Goal: Transaction & Acquisition: Book appointment/travel/reservation

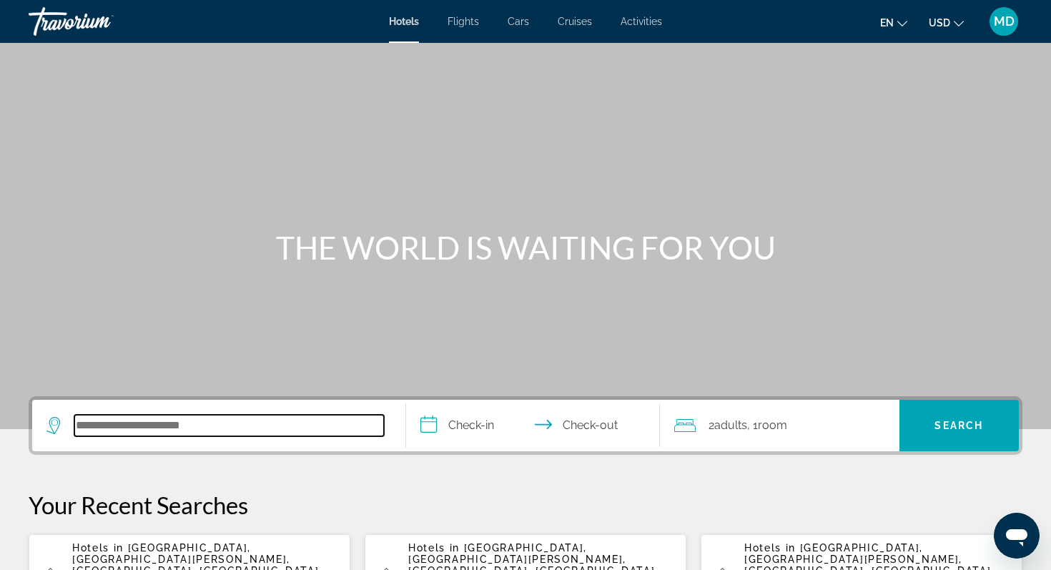
click at [138, 427] on input "Search hotel destination" at bounding box center [229, 425] width 310 height 21
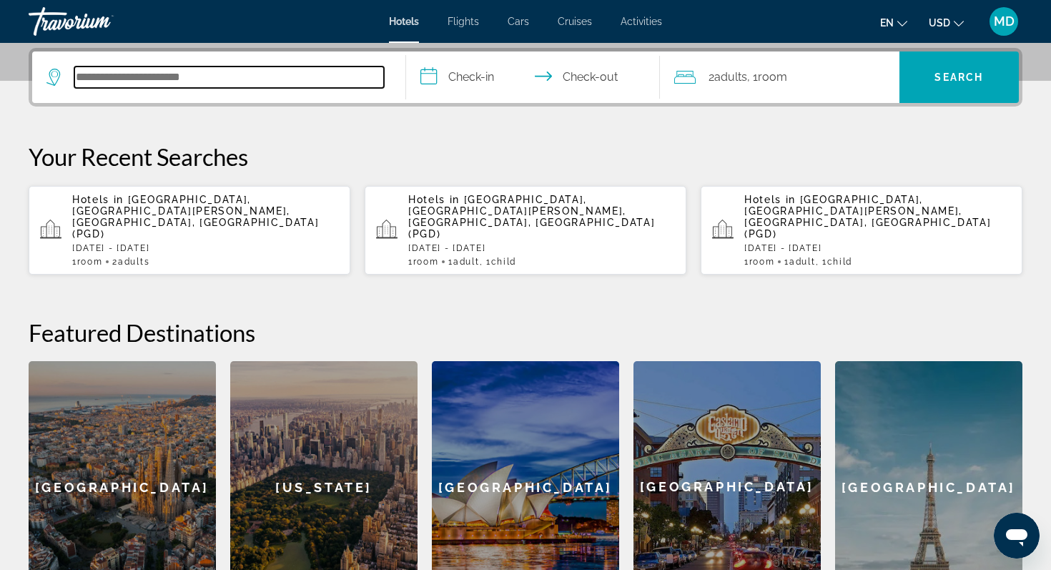
scroll to position [350, 0]
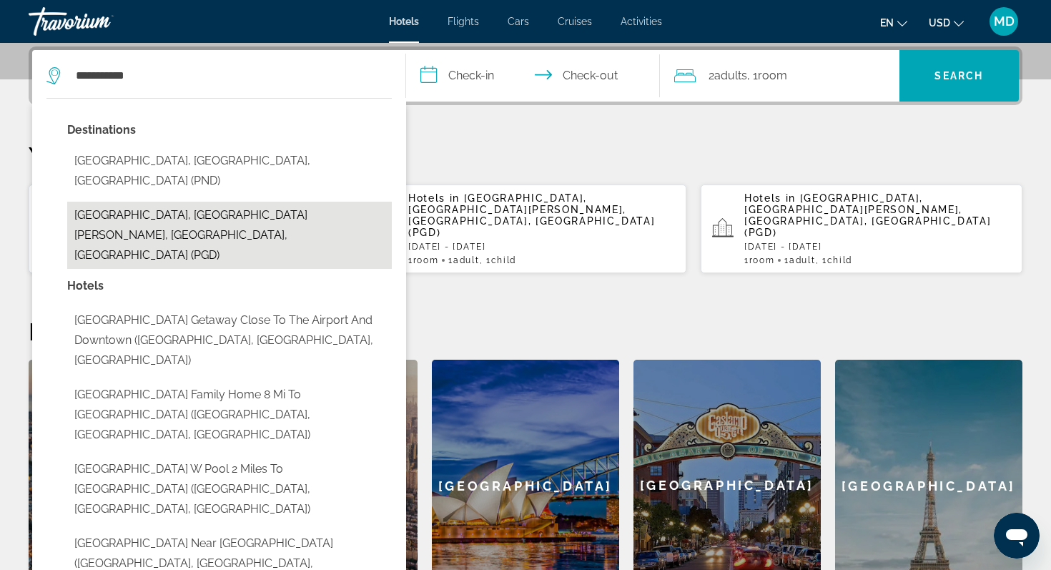
click at [266, 202] on button "Punta Gorda, Port Charlotte - Charlotte Harbor, FL, United States (PGD)" at bounding box center [229, 235] width 325 height 67
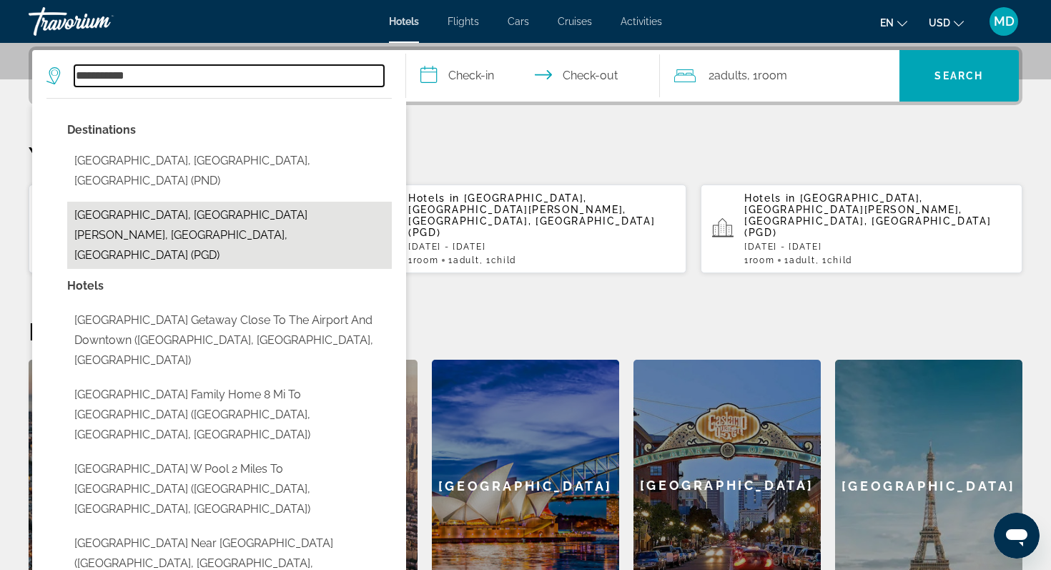
type input "**********"
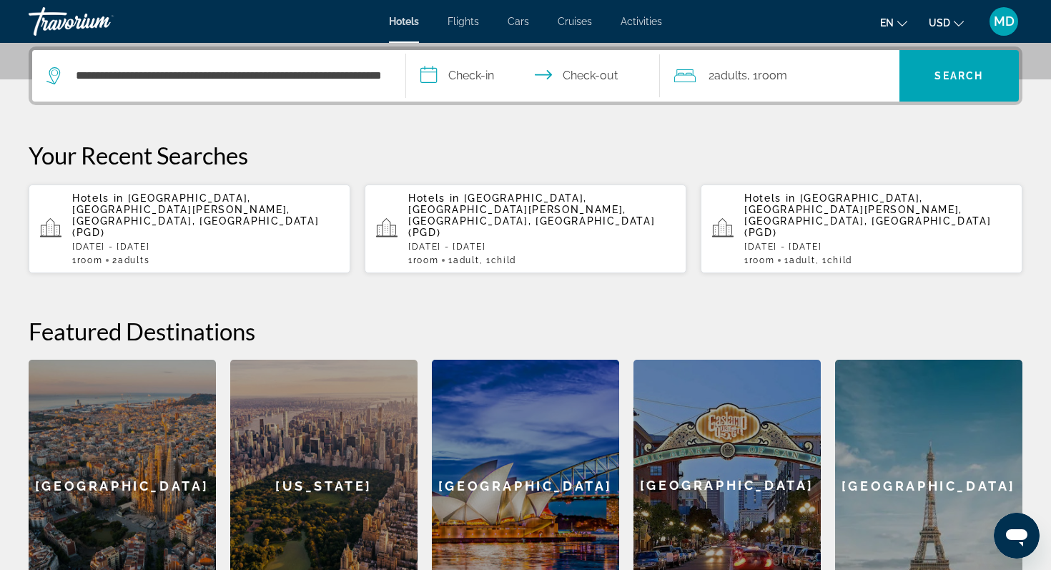
click at [460, 83] on input "**********" at bounding box center [536, 78] width 260 height 56
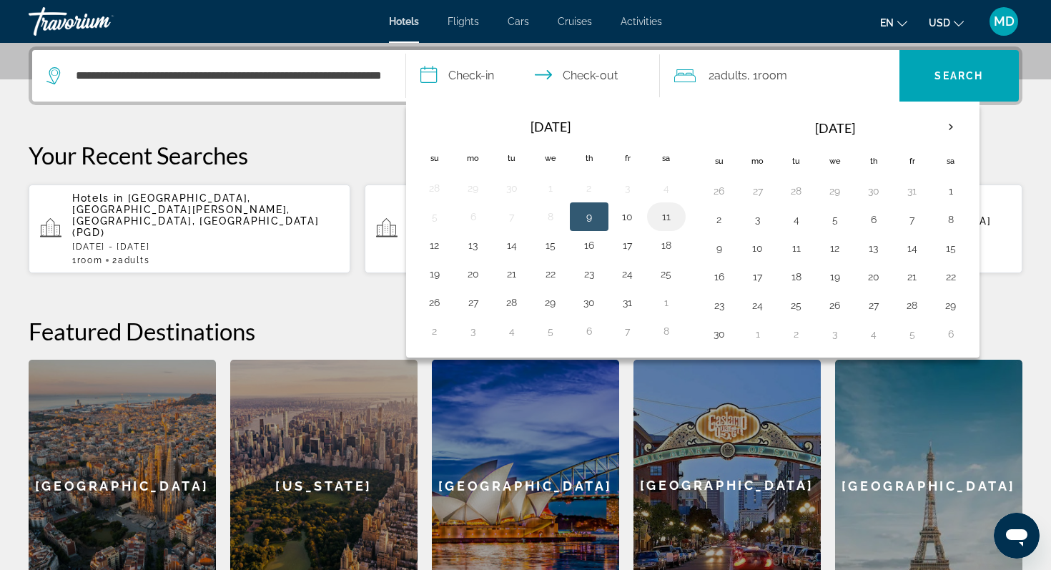
click at [672, 212] on button "11" at bounding box center [666, 217] width 23 height 20
click at [433, 243] on button "12" at bounding box center [434, 245] width 23 height 20
type input "**********"
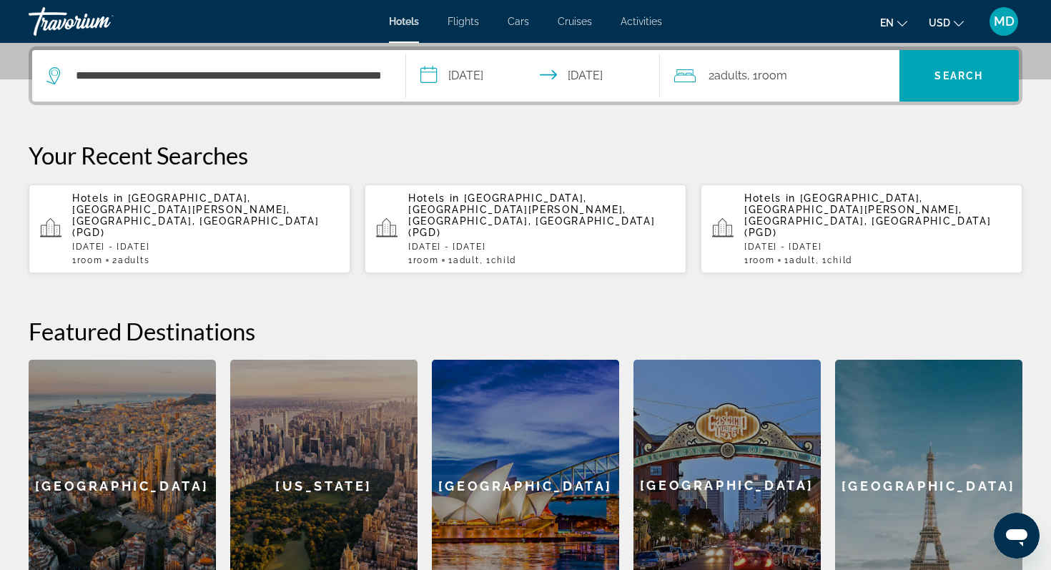
click at [740, 80] on span "Adults" at bounding box center [731, 76] width 33 height 14
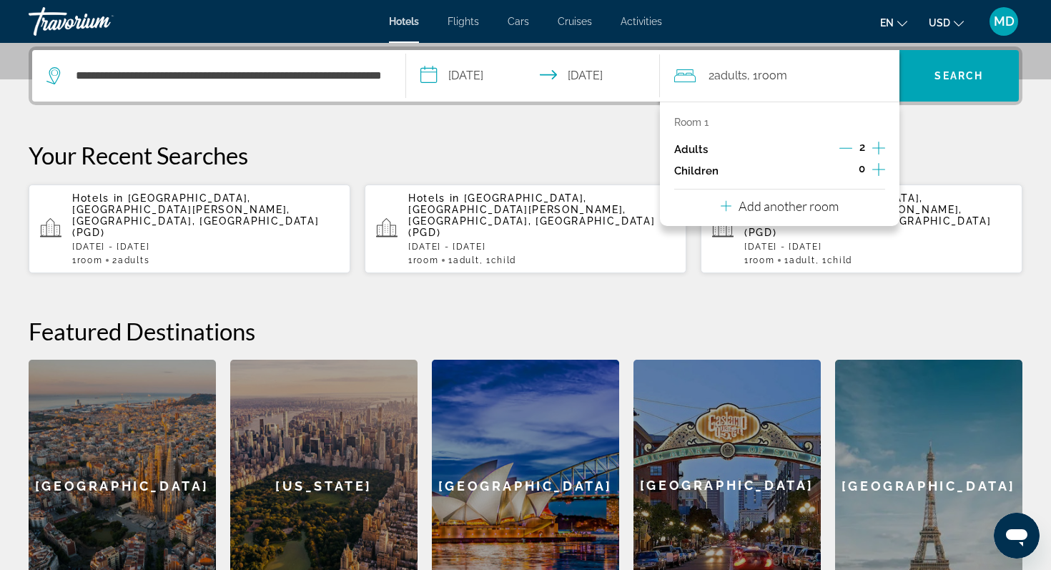
click at [877, 147] on icon "Increment adults" at bounding box center [879, 147] width 13 height 17
click at [941, 79] on span "Search" at bounding box center [959, 75] width 49 height 11
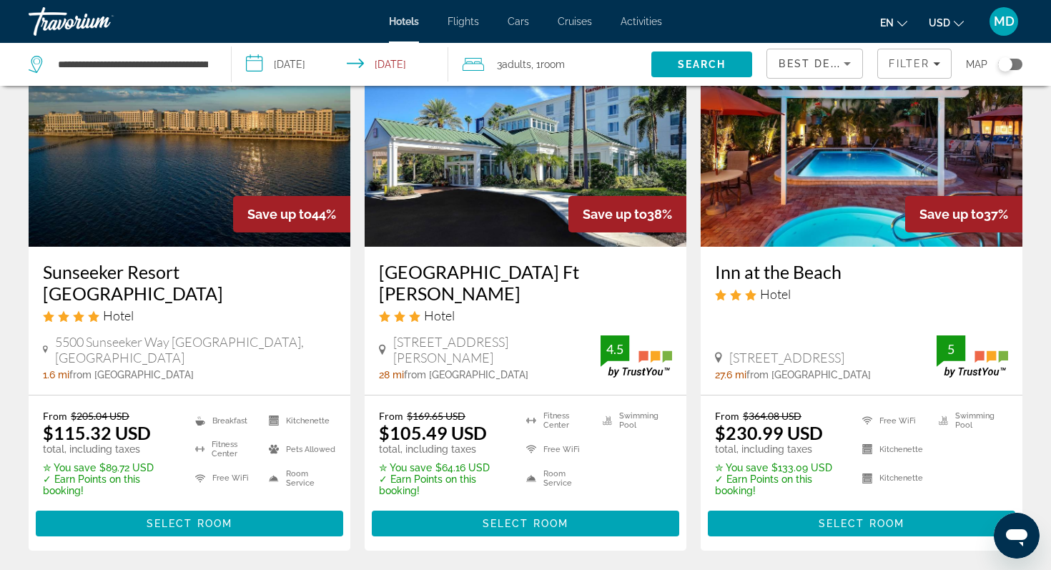
scroll to position [217, 0]
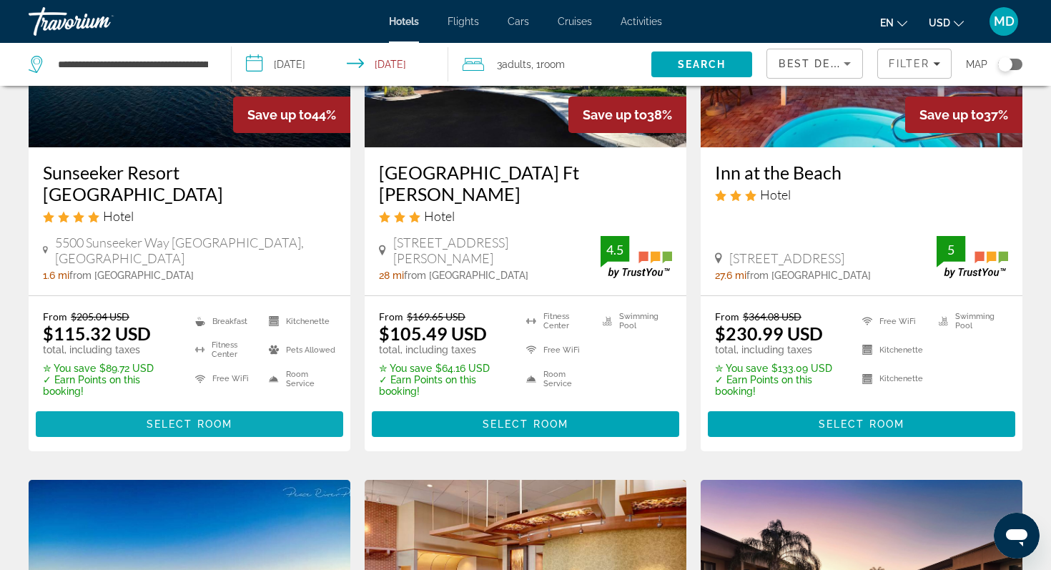
click at [197, 418] on span "Select Room" at bounding box center [190, 423] width 86 height 11
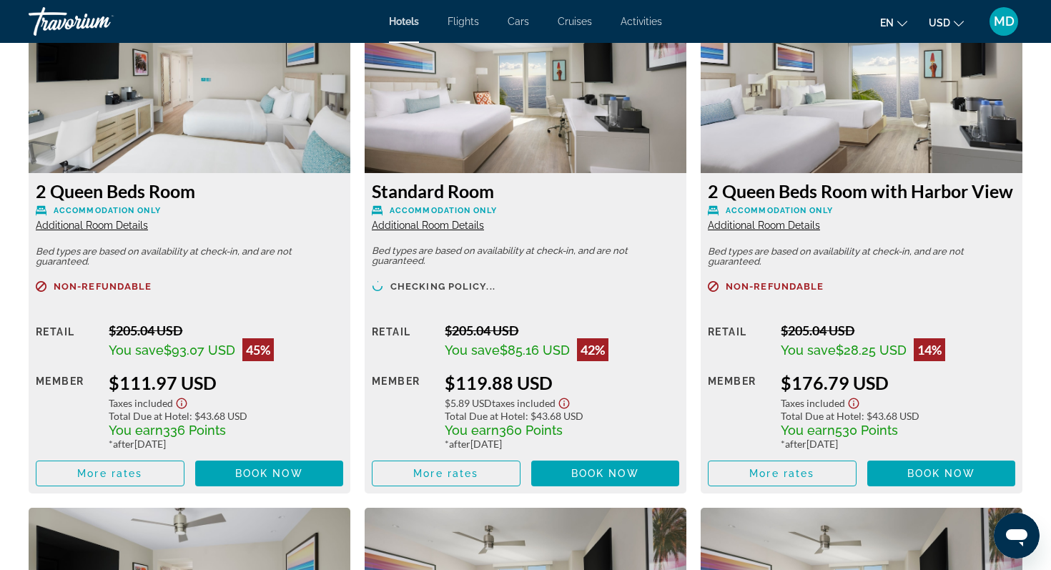
scroll to position [2048, 0]
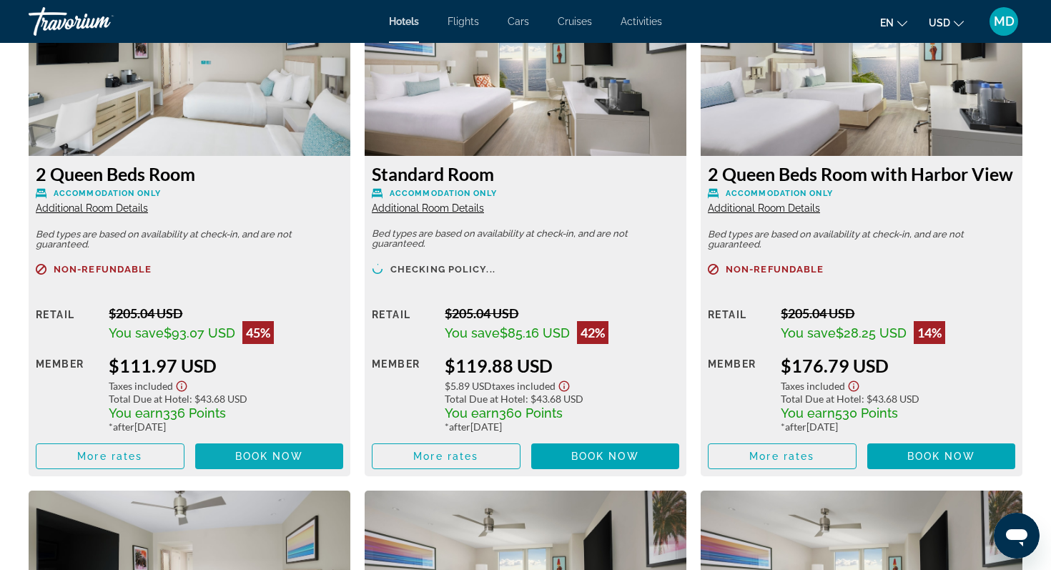
click at [238, 453] on span "Book now" at bounding box center [269, 456] width 68 height 11
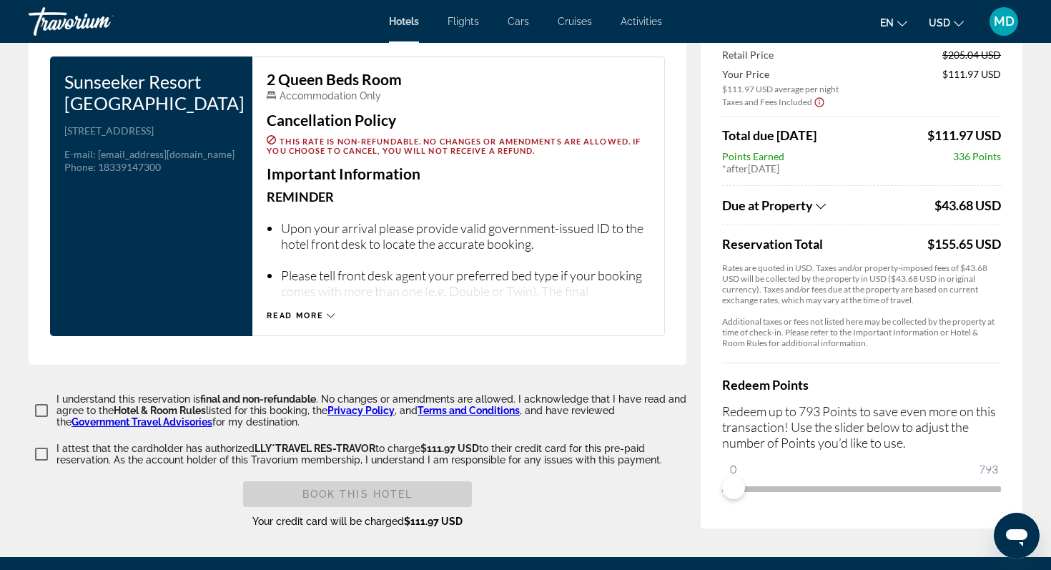
scroll to position [1909, 0]
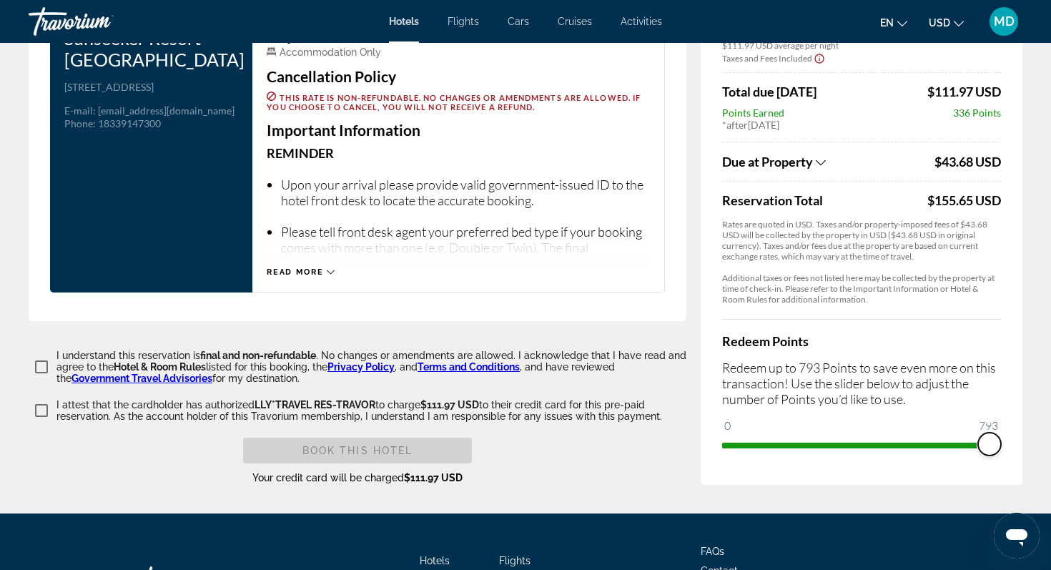
drag, startPoint x: 735, startPoint y: 411, endPoint x: 1051, endPoint y: 381, distance: 316.9
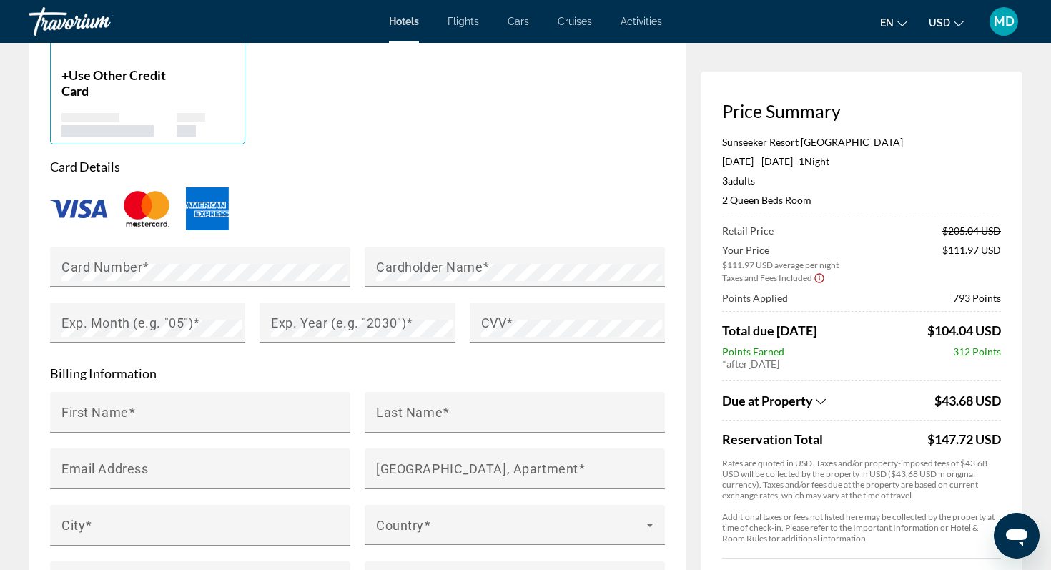
scroll to position [1166, 0]
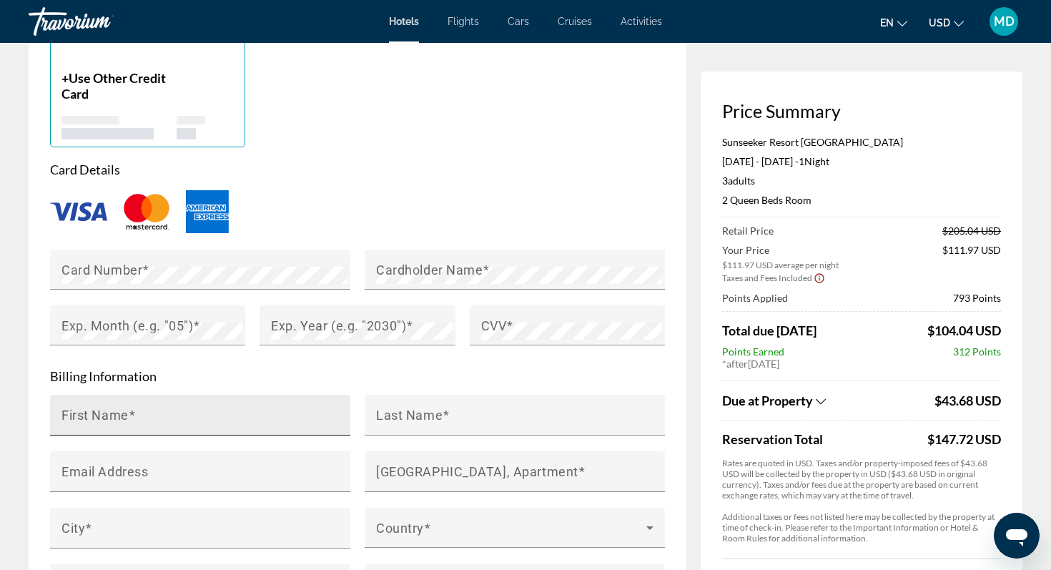
click at [167, 413] on input "First Name" at bounding box center [205, 421] width 286 height 17
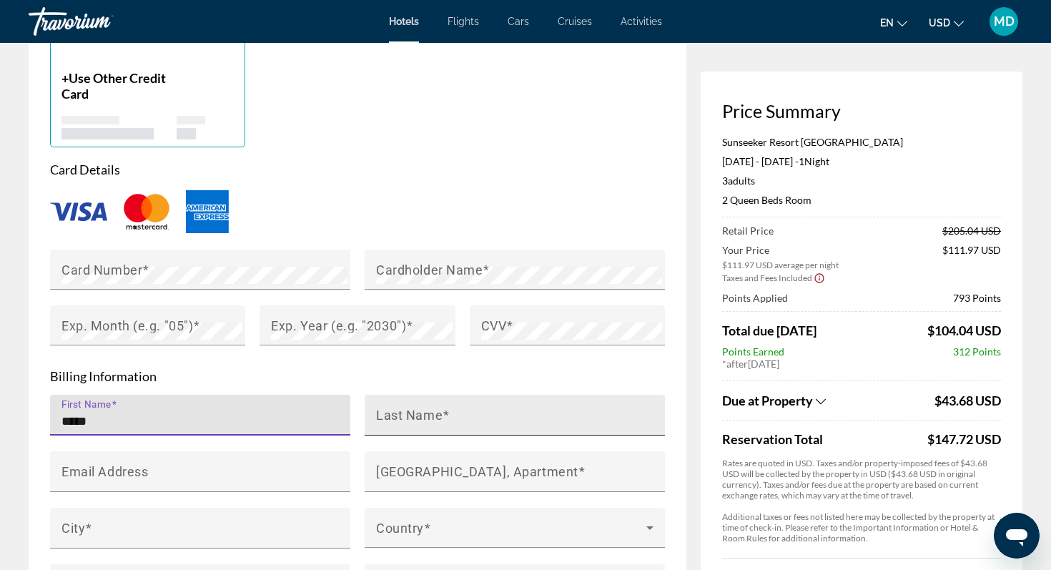
type input "*****"
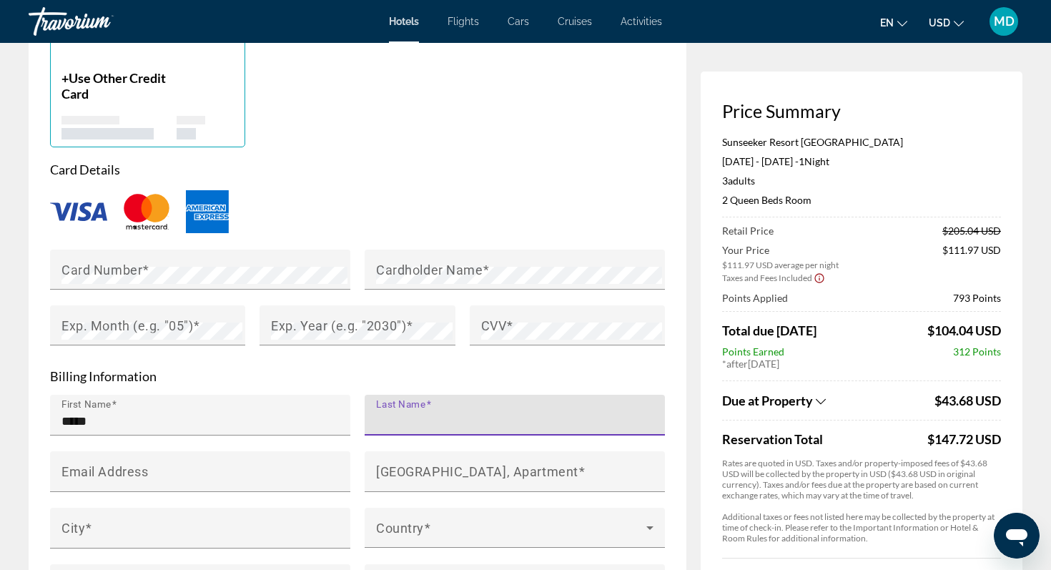
click at [447, 413] on input "Last Name" at bounding box center [519, 421] width 286 height 17
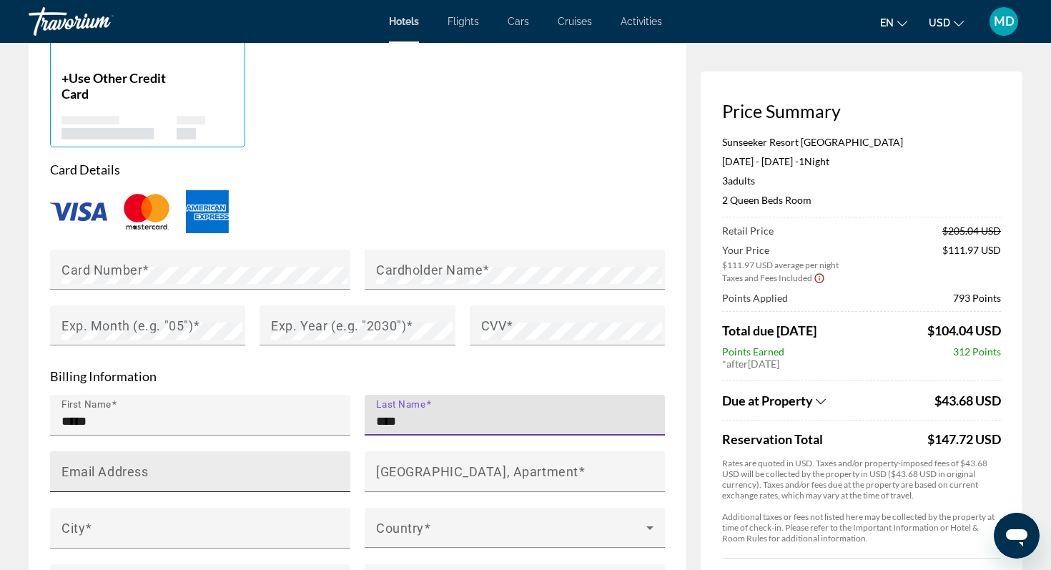
type input "****"
click at [169, 451] on div "Email Address" at bounding box center [205, 471] width 286 height 41
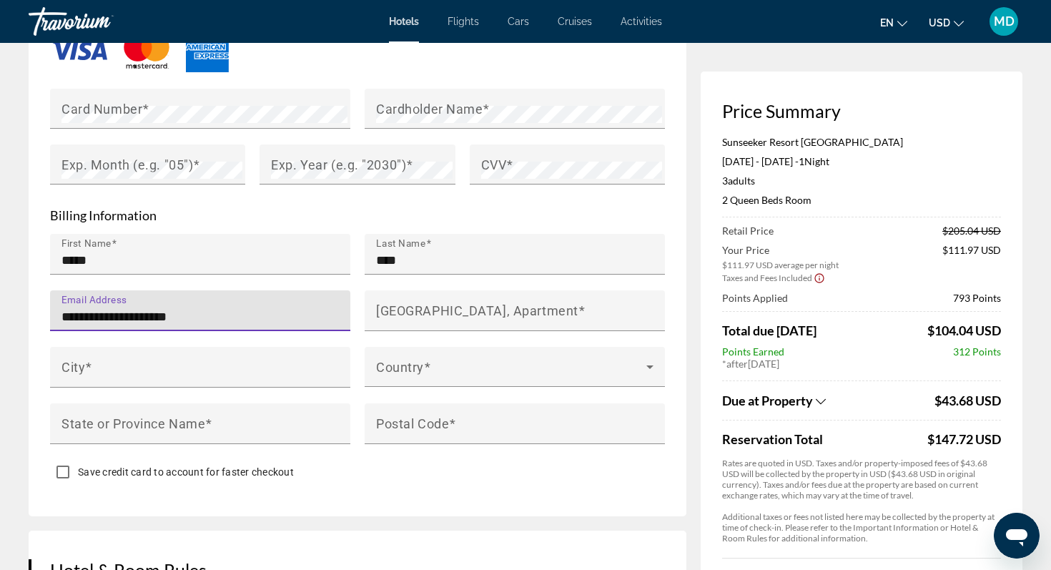
scroll to position [1242, 0]
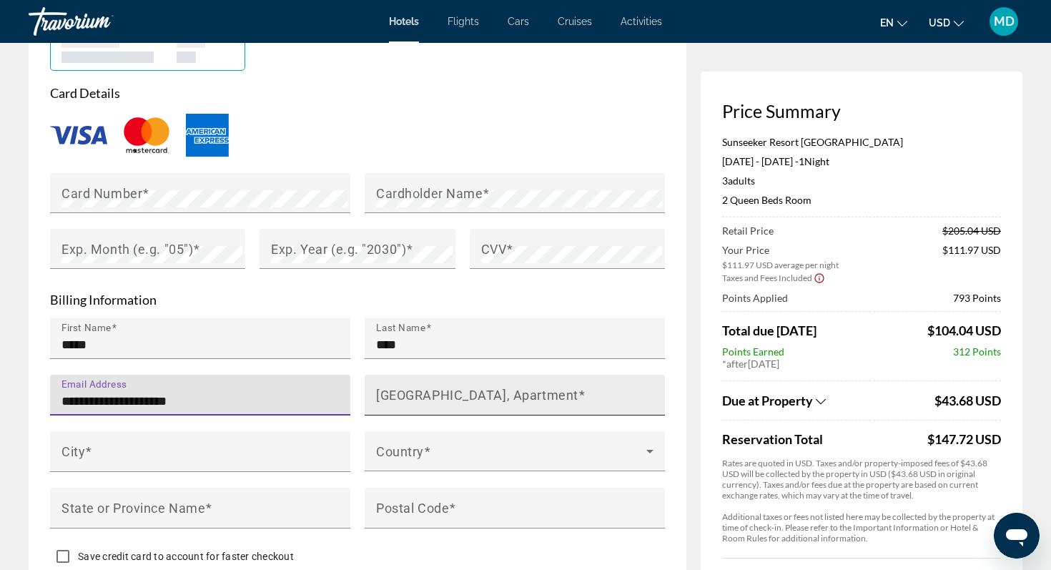
type input "**********"
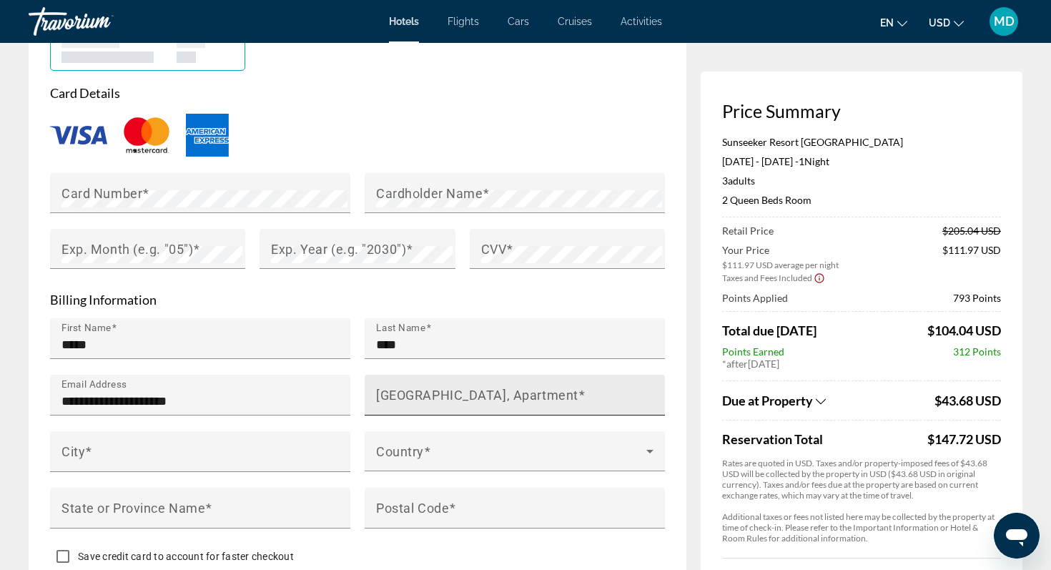
click at [423, 387] on mat-label "[GEOGRAPHIC_DATA], Apartment" at bounding box center [477, 394] width 202 height 15
click at [423, 393] on input "[GEOGRAPHIC_DATA], Apartment" at bounding box center [519, 401] width 286 height 17
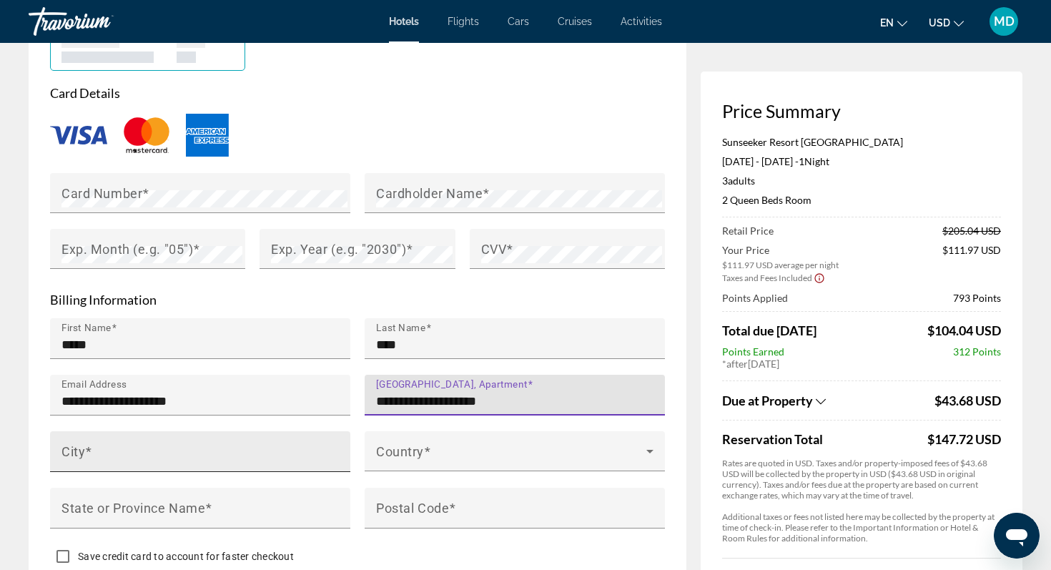
type input "**********"
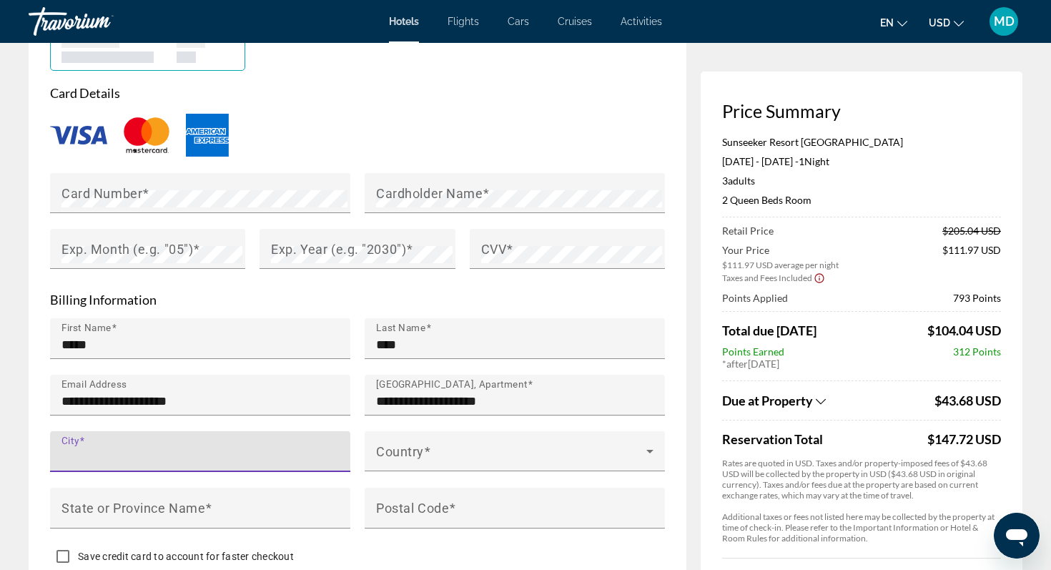
click at [162, 449] on input "City" at bounding box center [205, 457] width 286 height 17
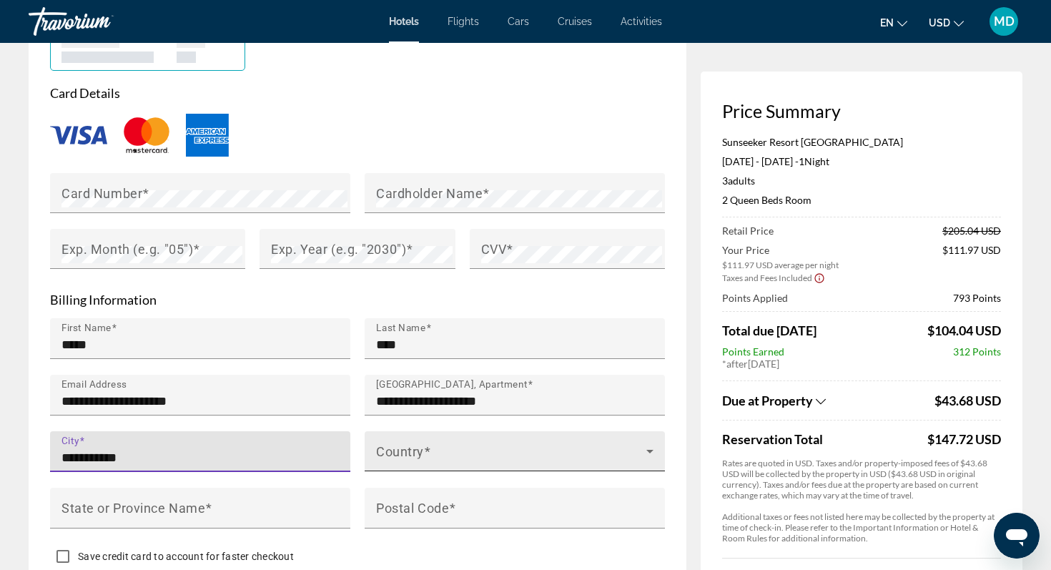
type input "**********"
click at [426, 448] on span "Main content" at bounding box center [511, 456] width 270 height 17
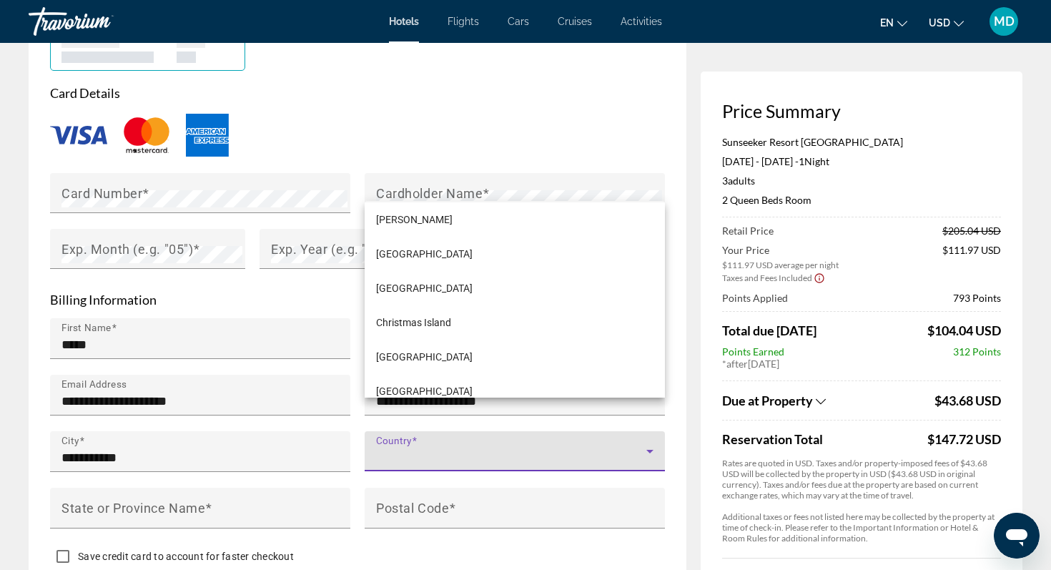
scroll to position [1503, 0]
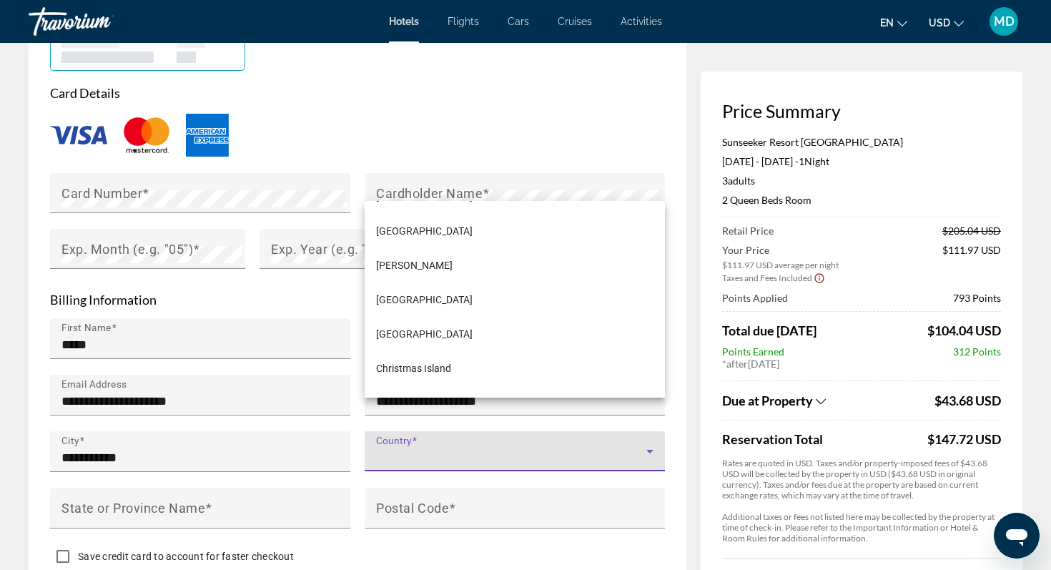
click at [670, 117] on div at bounding box center [525, 285] width 1051 height 570
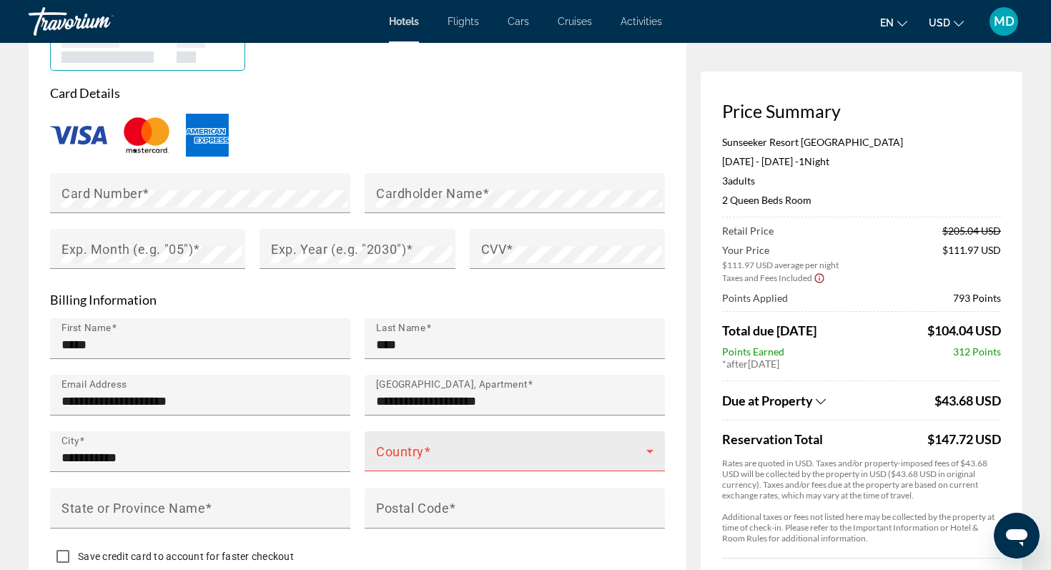
click at [651, 443] on icon "Main content" at bounding box center [650, 451] width 17 height 17
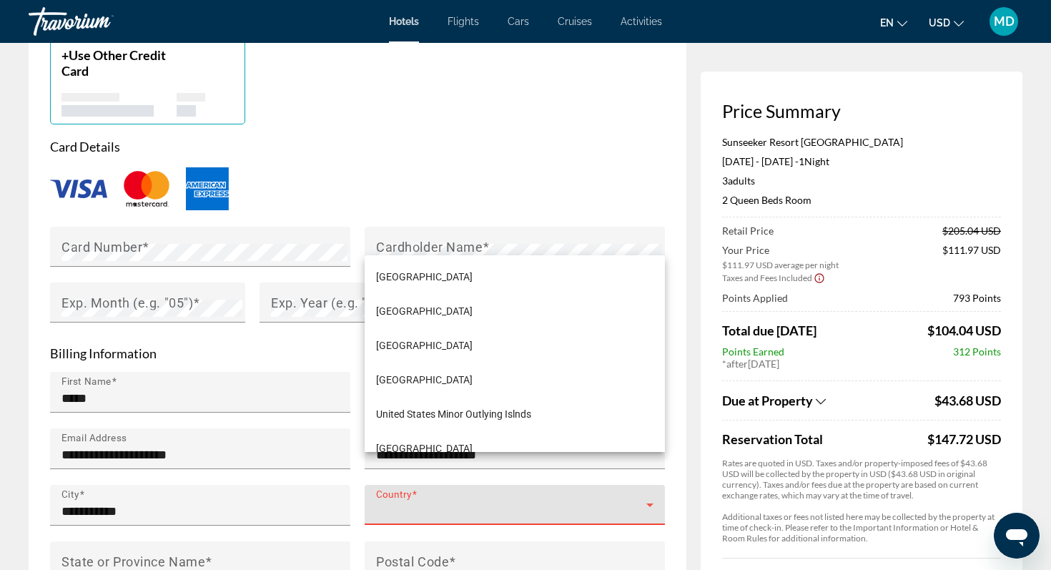
scroll to position [8208, 0]
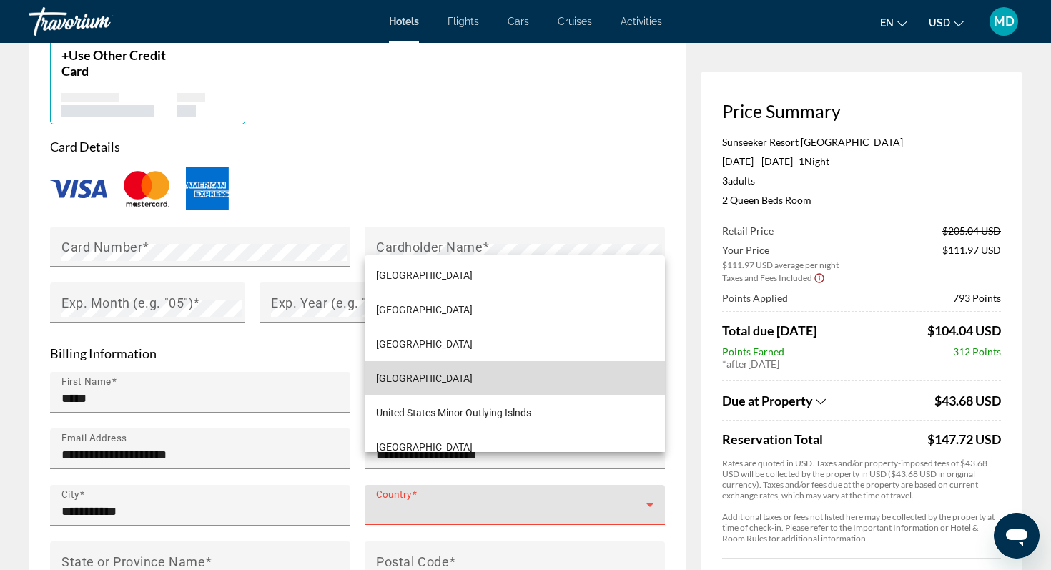
click at [587, 386] on mat-option "[GEOGRAPHIC_DATA]" at bounding box center [515, 378] width 300 height 34
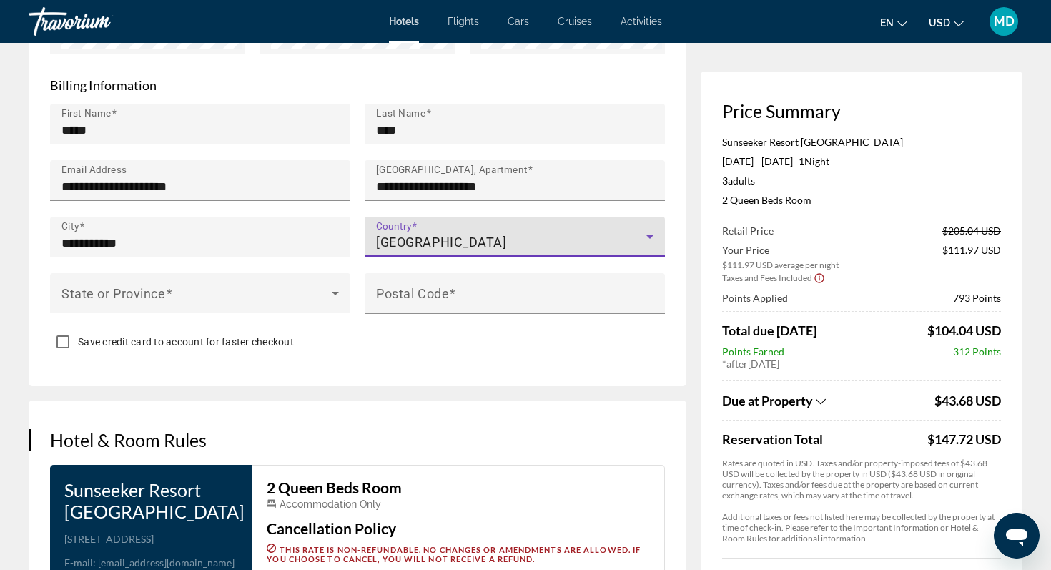
scroll to position [1458, 0]
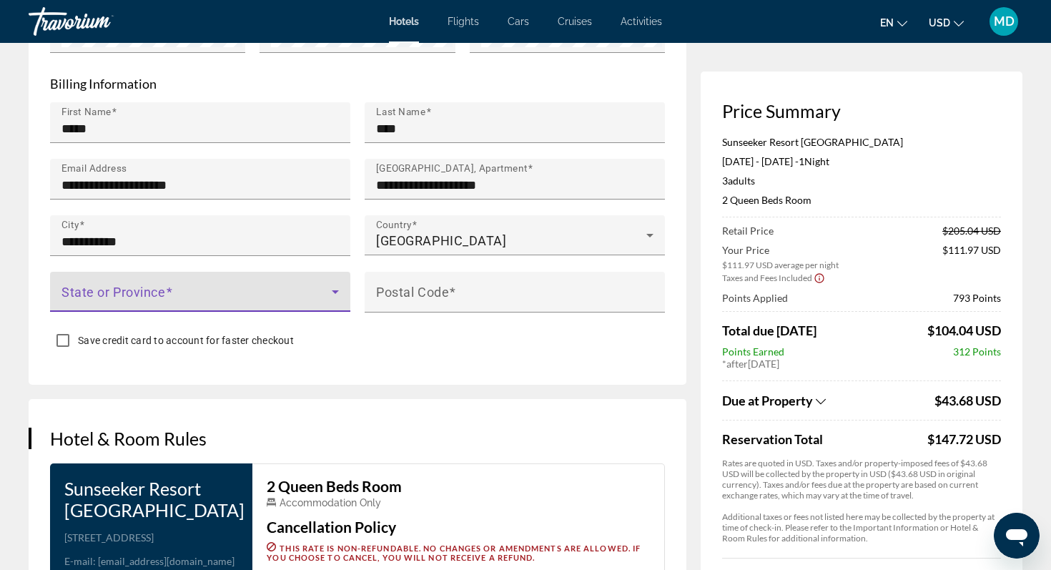
click at [333, 283] on icon "Main content" at bounding box center [335, 291] width 17 height 17
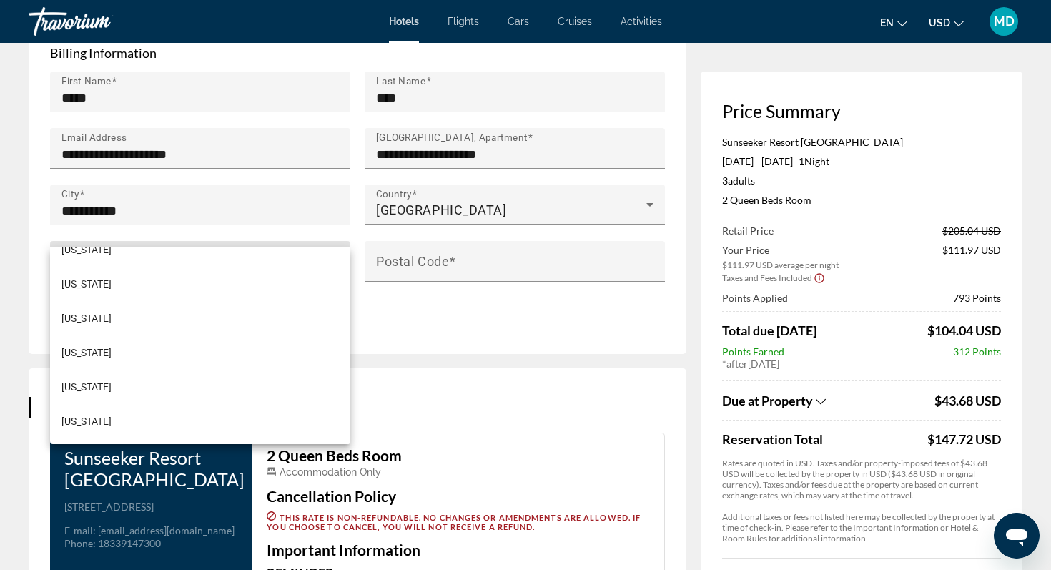
scroll to position [145, 0]
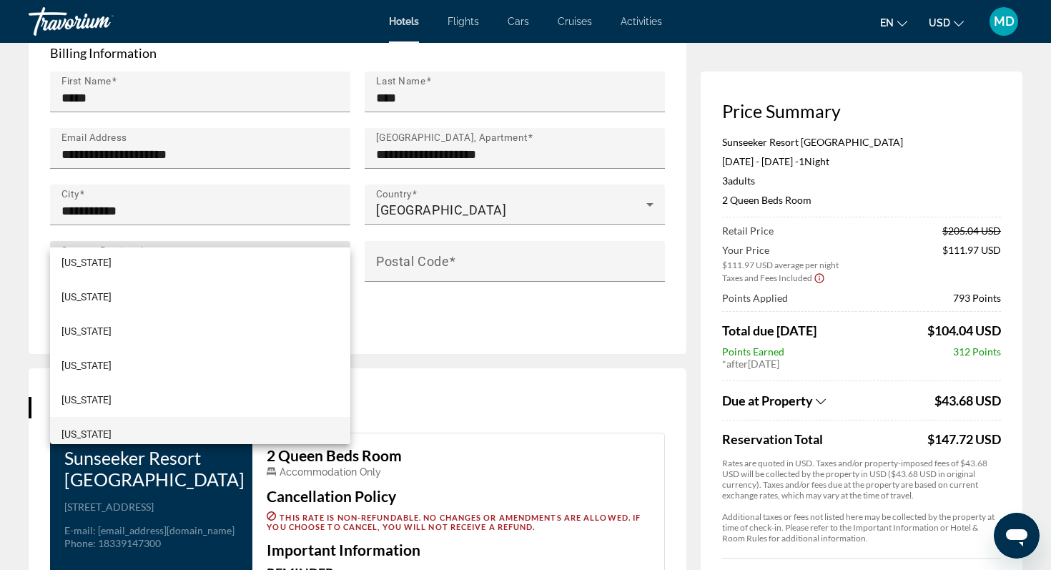
click at [145, 432] on mat-option "[US_STATE]" at bounding box center [200, 434] width 300 height 34
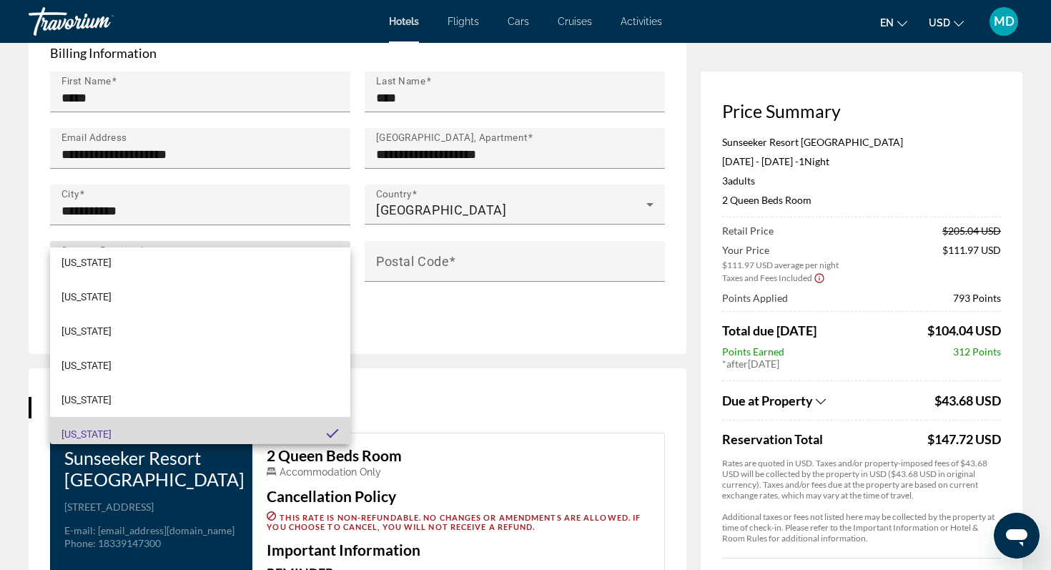
scroll to position [0, 0]
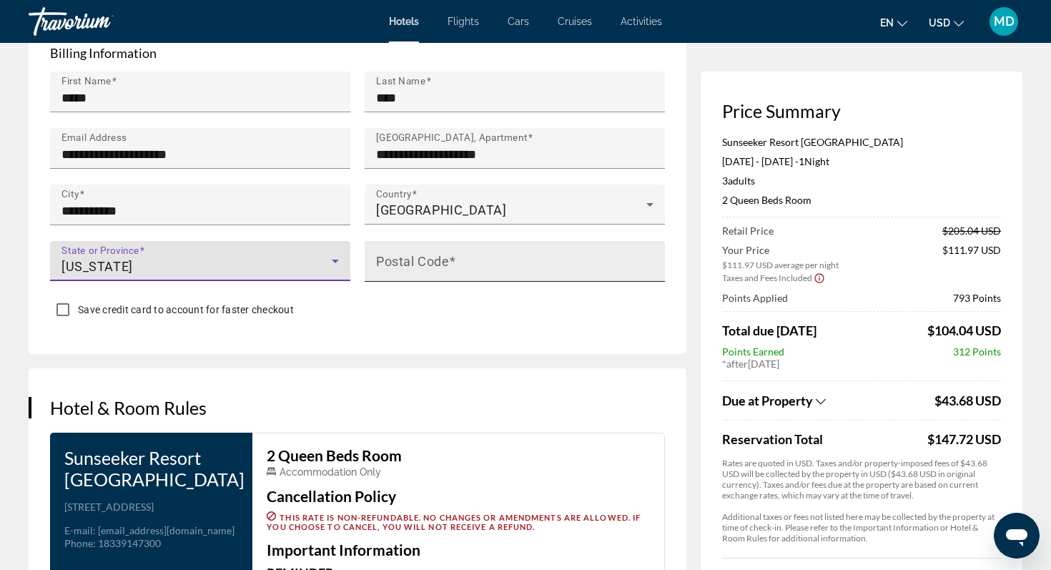
click at [445, 253] on mat-label "Postal Code" at bounding box center [412, 260] width 73 height 15
click at [445, 259] on input "Postal Code" at bounding box center [519, 267] width 286 height 17
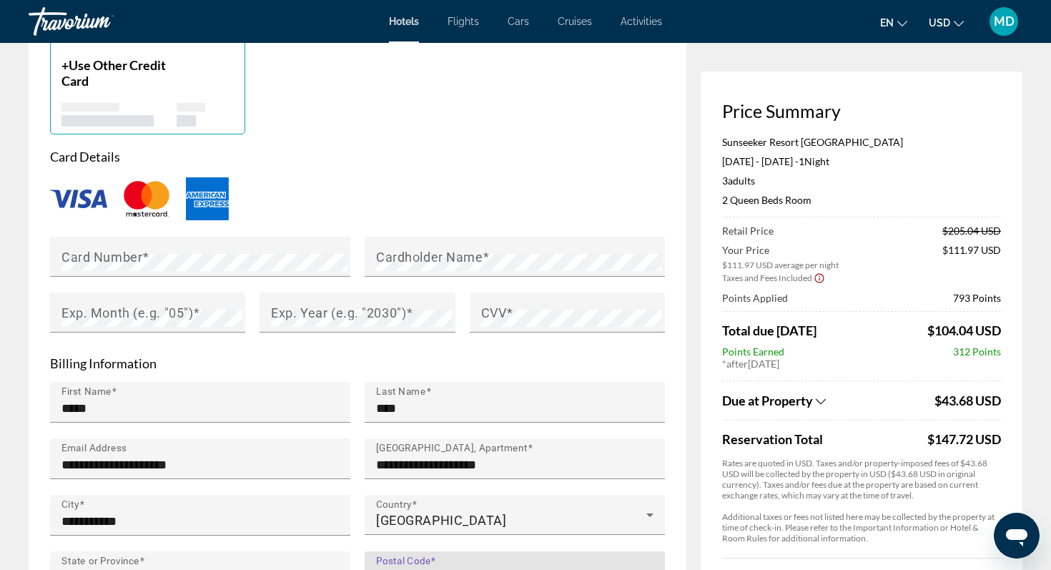
scroll to position [1026, 0]
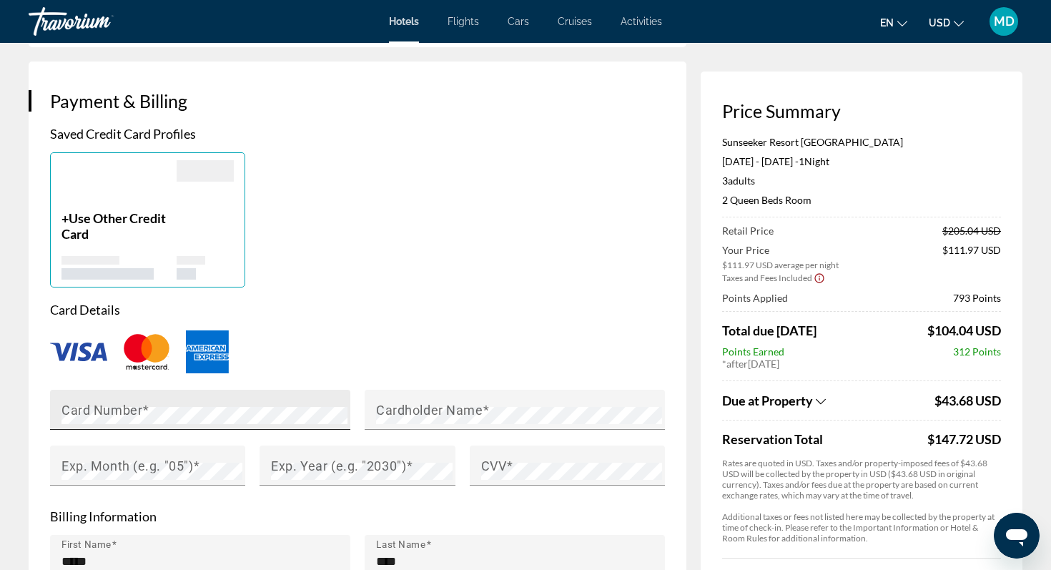
type input "*****"
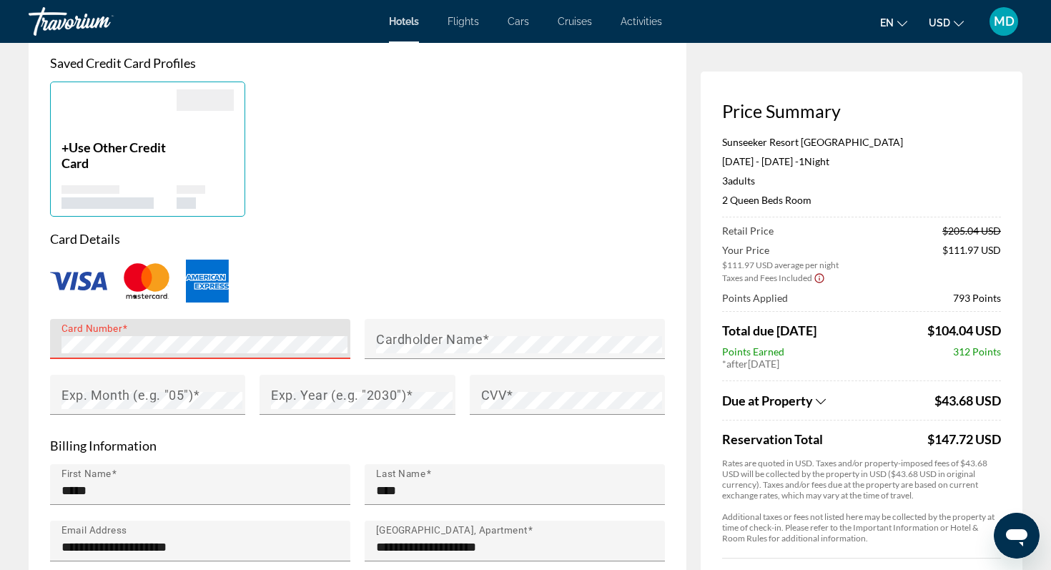
scroll to position [1098, 0]
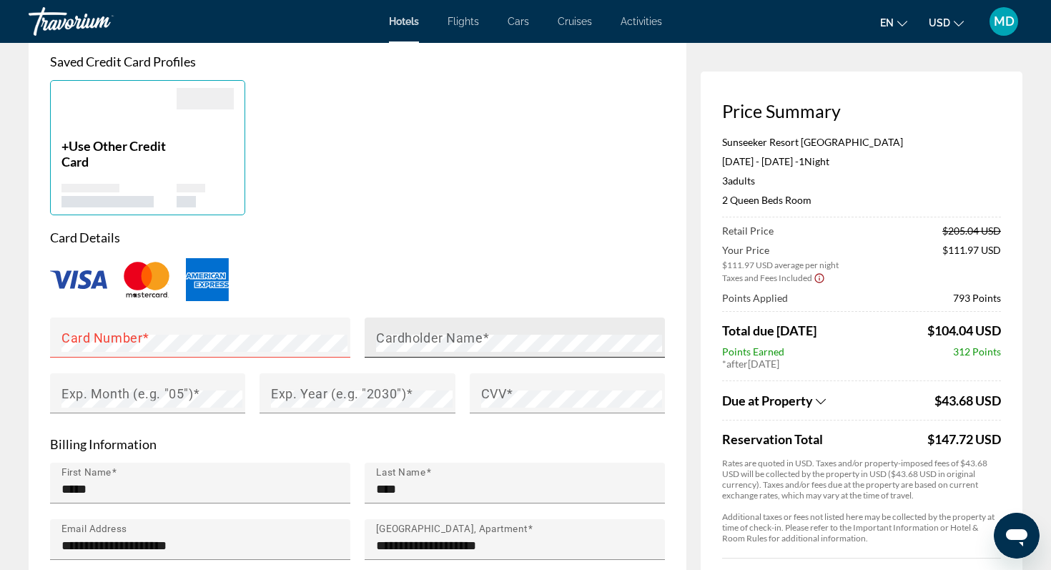
click at [431, 330] on mat-label "Cardholder Name" at bounding box center [429, 337] width 107 height 15
